Goal: Find specific page/section: Find specific page/section

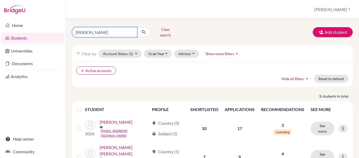
click at [96, 34] on input "[PERSON_NAME]" at bounding box center [104, 32] width 65 height 10
type input "b"
type input "[PERSON_NAME]"
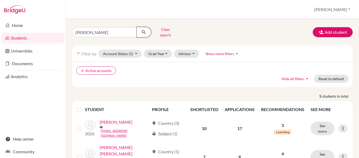
click at [144, 30] on icon "submit" at bounding box center [143, 31] width 5 height 5
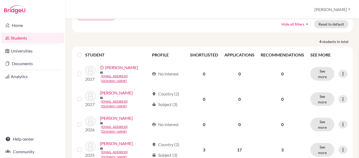
scroll to position [54, 0]
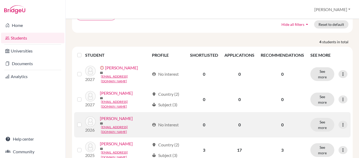
click at [125, 115] on link "[PERSON_NAME]" at bounding box center [116, 118] width 33 height 6
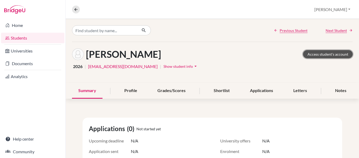
click at [331, 52] on link "Access student's account" at bounding box center [328, 54] width 50 height 8
